Goal: Information Seeking & Learning: Understand process/instructions

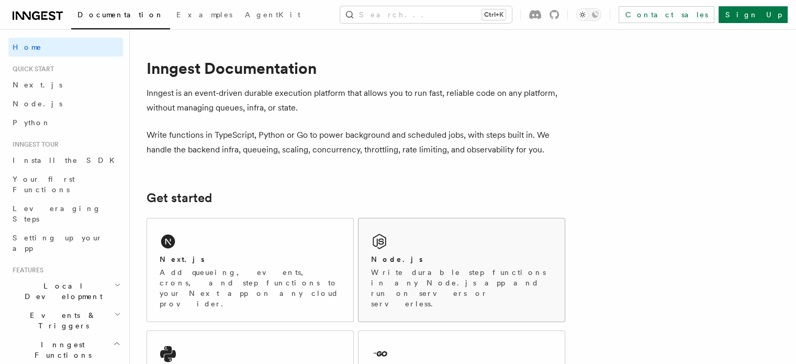
click at [414, 275] on p "Write durable step functions in any Node.js app and run on servers or serverles…" at bounding box center [461, 288] width 181 height 42
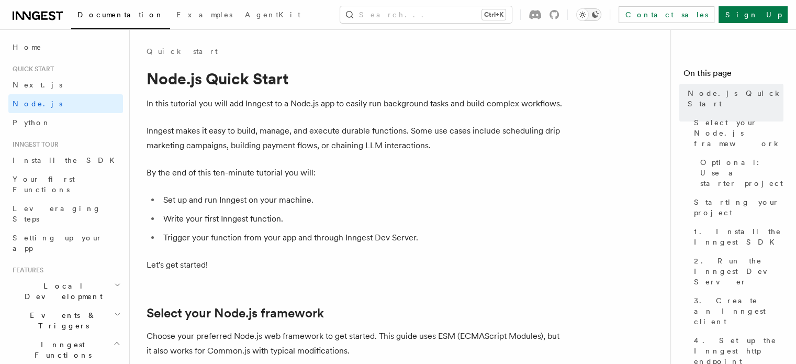
click at [599, 12] on icon "Toggle dark mode" at bounding box center [595, 14] width 7 height 7
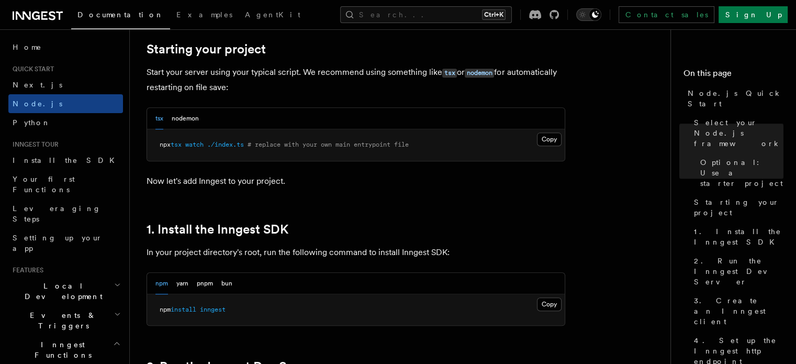
scroll to position [501, 0]
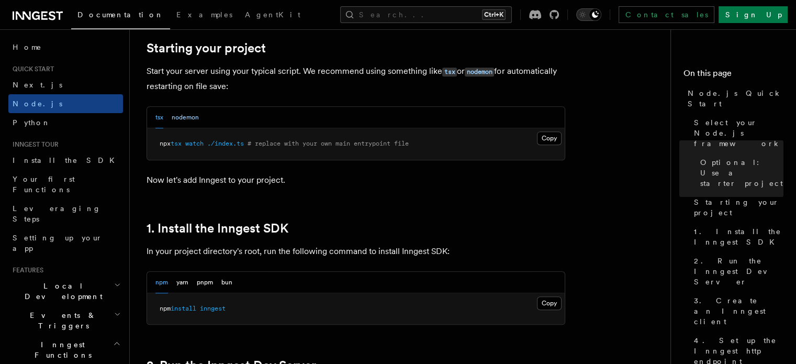
click at [193, 120] on button "nodemon" at bounding box center [185, 117] width 27 height 21
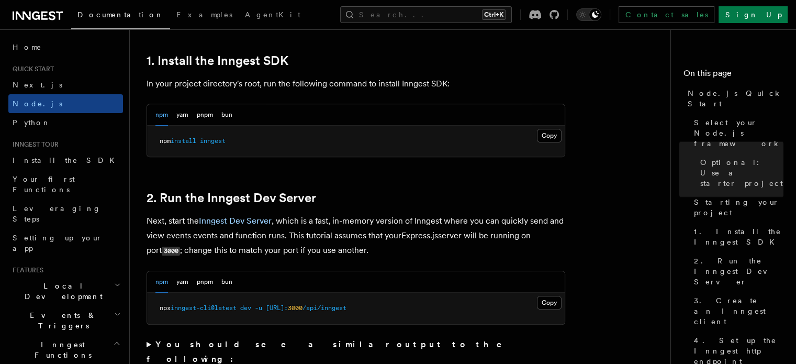
scroll to position [676, 0]
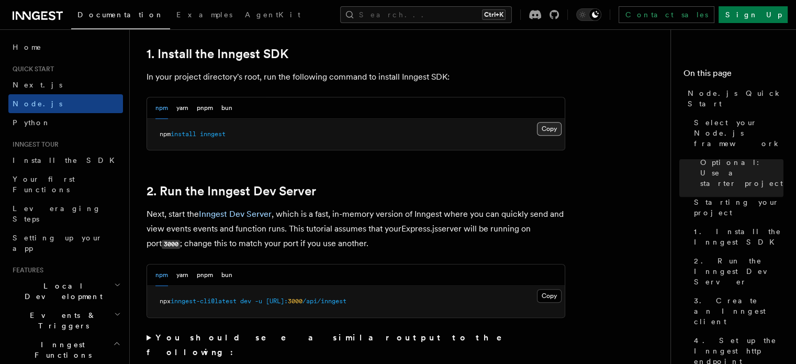
click at [546, 127] on button "Copy Copied" at bounding box center [549, 129] width 25 height 14
click at [548, 297] on button "Copy Copied" at bounding box center [549, 296] width 25 height 14
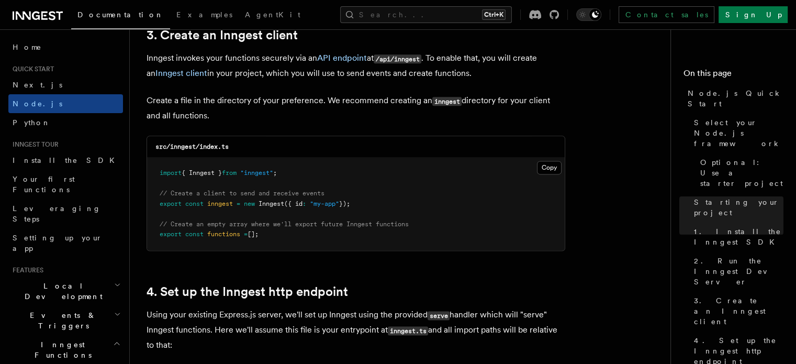
scroll to position [1347, 0]
click at [554, 167] on button "Copy Copied" at bounding box center [549, 168] width 25 height 14
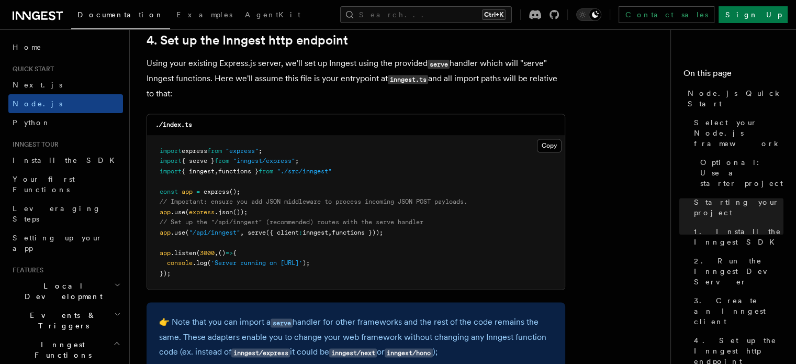
scroll to position [1600, 0]
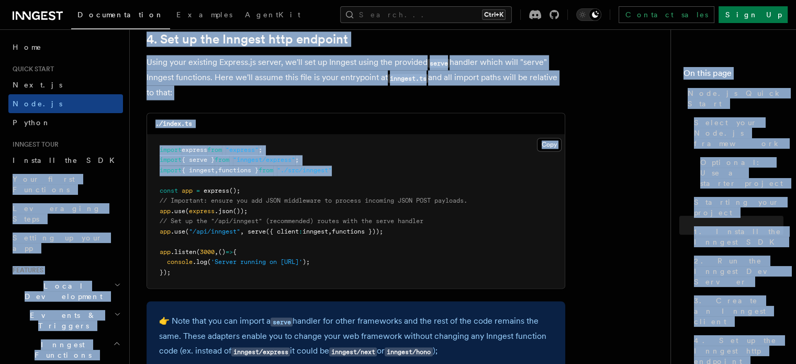
drag, startPoint x: 355, startPoint y: 170, endPoint x: 122, endPoint y: 162, distance: 233.0
click at [158, 161] on pre "import express from "express" ; import { serve } from "inngest/express" ; impor…" at bounding box center [356, 211] width 418 height 154
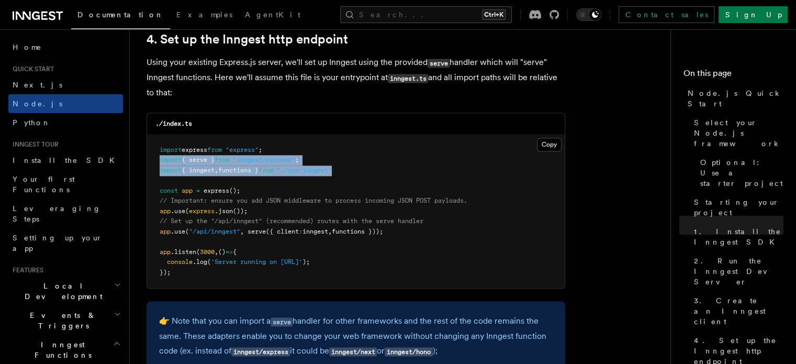
drag, startPoint x: 159, startPoint y: 159, endPoint x: 346, endPoint y: 170, distance: 187.6
click at [346, 170] on code "import express from "express" ; import { serve } from "inngest/express" ; impor…" at bounding box center [314, 211] width 308 height 130
copy code "import { serve } from "inngest/express" ; import { inngest , functions } from "…"
click at [332, 170] on span ""./src/inngest"" at bounding box center [304, 169] width 55 height 7
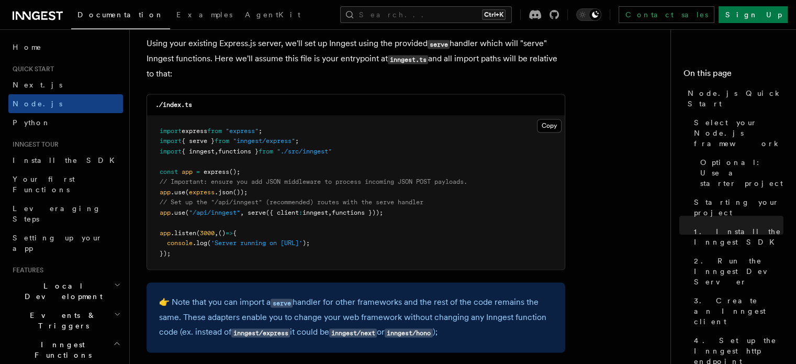
scroll to position [1637, 0]
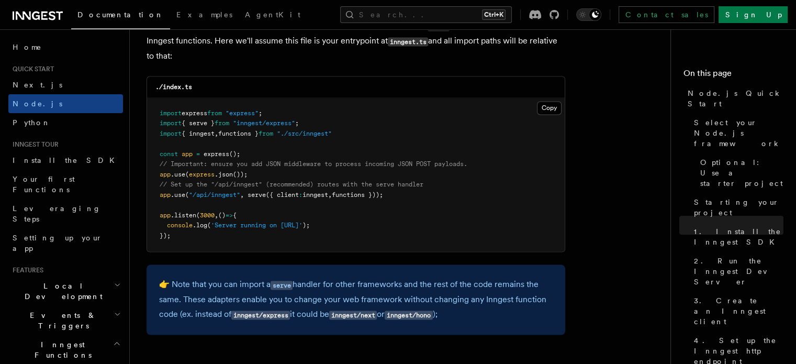
drag, startPoint x: 159, startPoint y: 195, endPoint x: 399, endPoint y: 192, distance: 239.7
click at [399, 192] on pre "import express from "express" ; import { serve } from "inngest/express" ; impor…" at bounding box center [356, 175] width 418 height 154
copy span "app .use ( "/api/inngest" , serve ({ client : inngest , functions }));"
click at [399, 192] on pre "import express from "express" ; import { serve } from "inngest/express" ; impor…" at bounding box center [356, 175] width 418 height 154
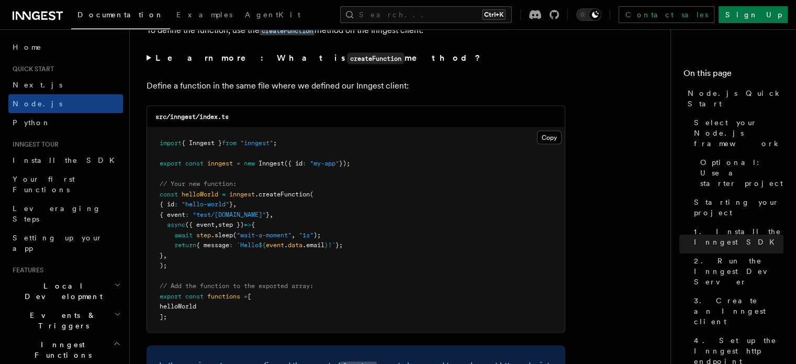
scroll to position [2048, 0]
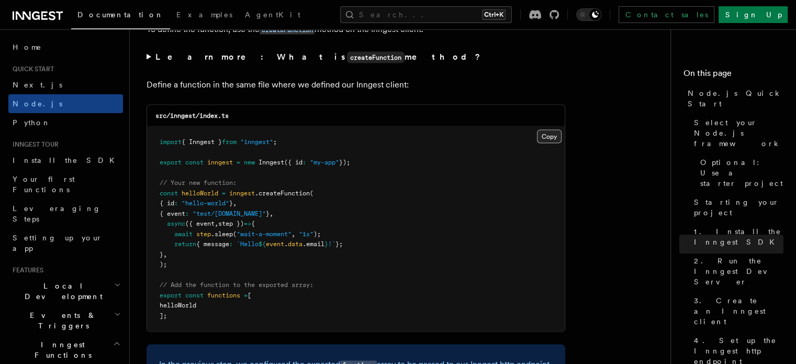
click at [557, 136] on button "Copy Copied" at bounding box center [549, 137] width 25 height 14
